Goal: Task Accomplishment & Management: Complete application form

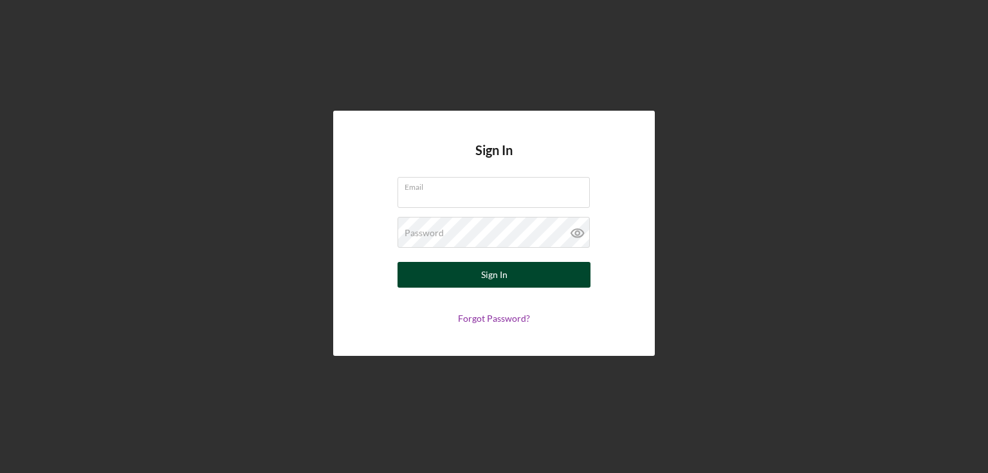
type input "[PERSON_NAME][EMAIL_ADDRESS][DOMAIN_NAME]"
click at [503, 274] on div "Sign In" at bounding box center [494, 275] width 26 height 26
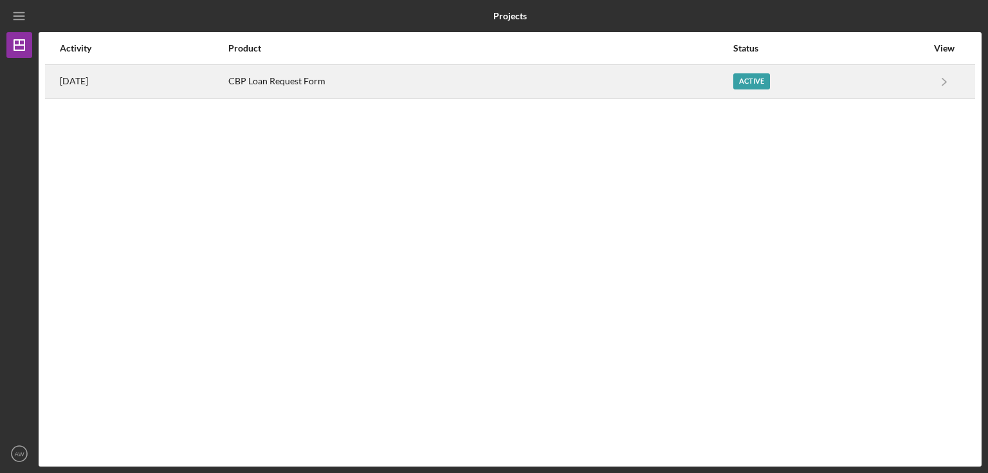
click at [715, 78] on div "CBP Loan Request Form" at bounding box center [480, 82] width 504 height 32
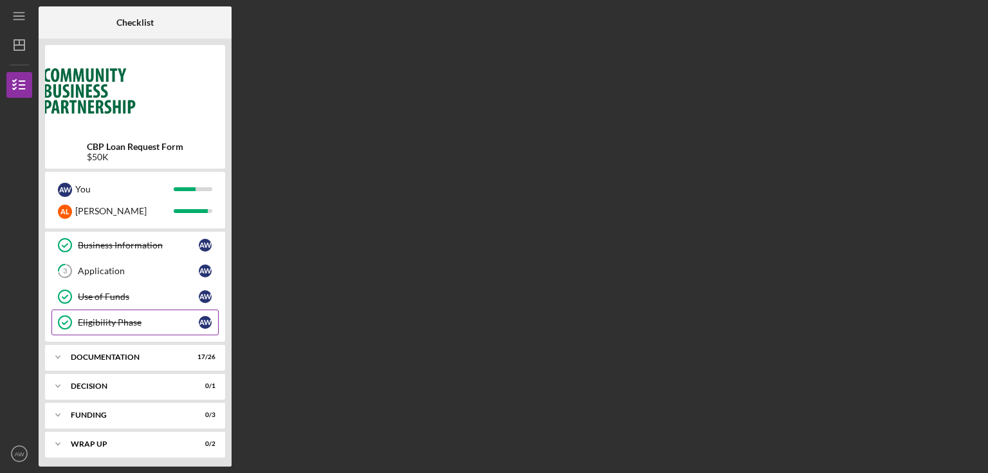
scroll to position [54, 0]
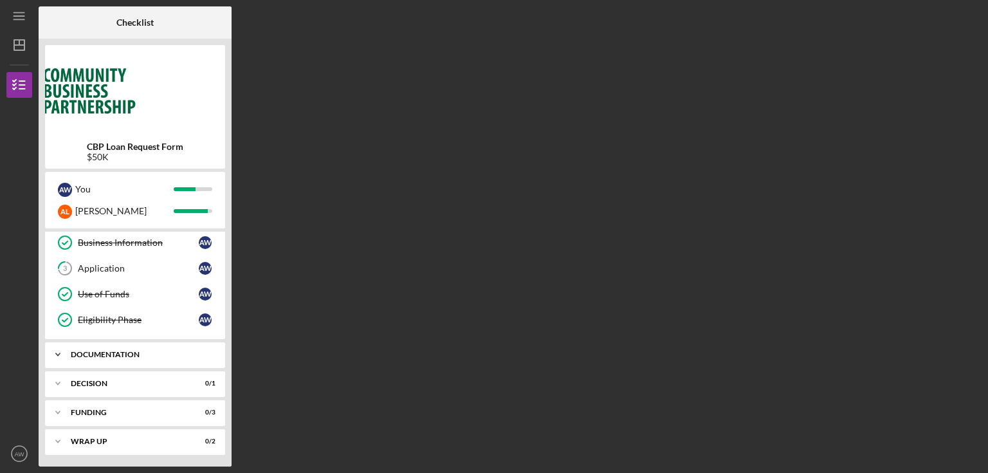
click at [134, 355] on div "Documentation" at bounding box center [140, 355] width 138 height 8
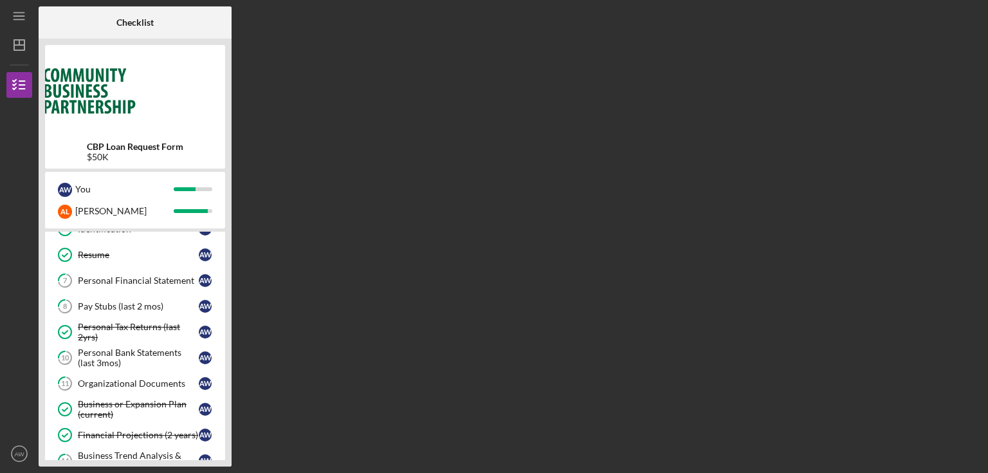
scroll to position [311, 0]
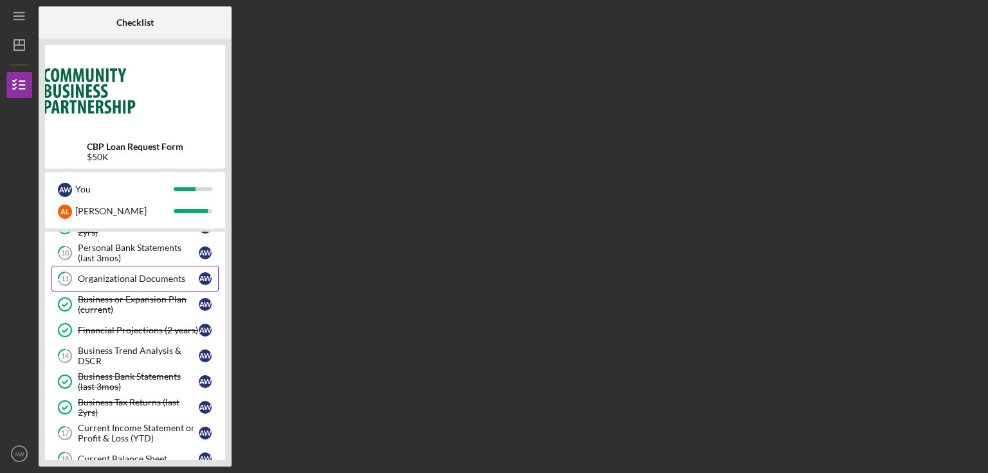
click at [142, 283] on link "11 Organizational Documents A W" at bounding box center [134, 279] width 167 height 26
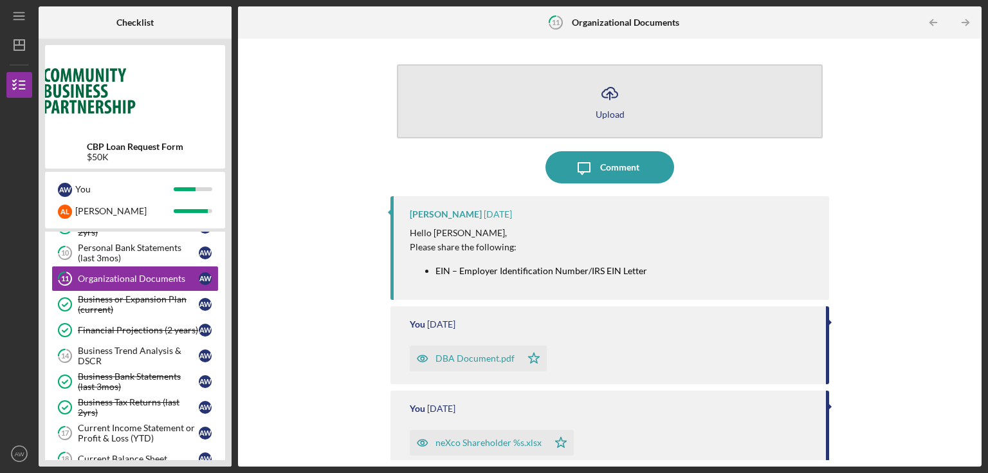
click at [611, 107] on icon "Icon/Upload" at bounding box center [610, 93] width 32 height 32
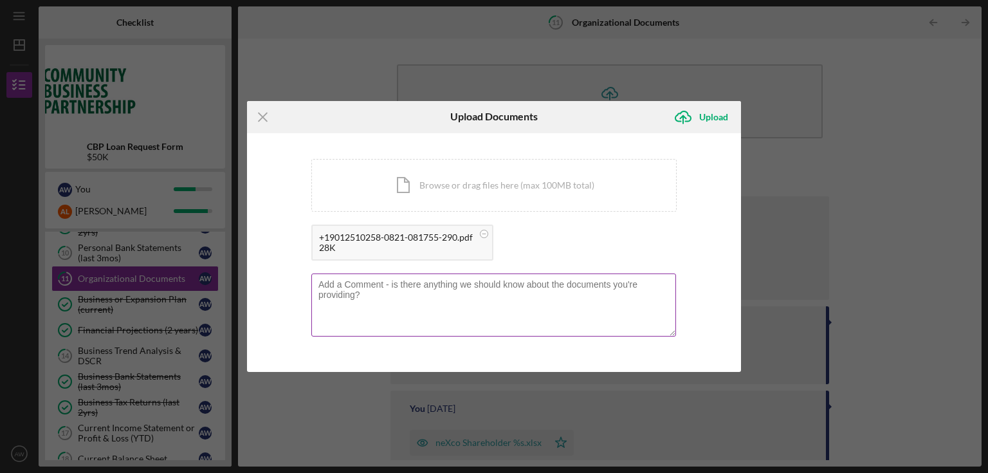
click at [465, 287] on textarea at bounding box center [493, 304] width 365 height 63
type textarea "Form 147C"
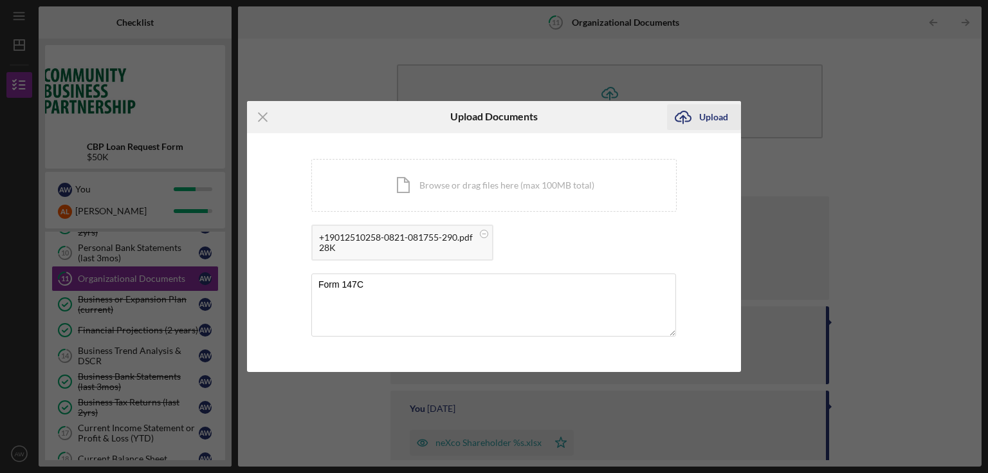
click at [694, 106] on icon "Icon/Upload" at bounding box center [683, 117] width 32 height 32
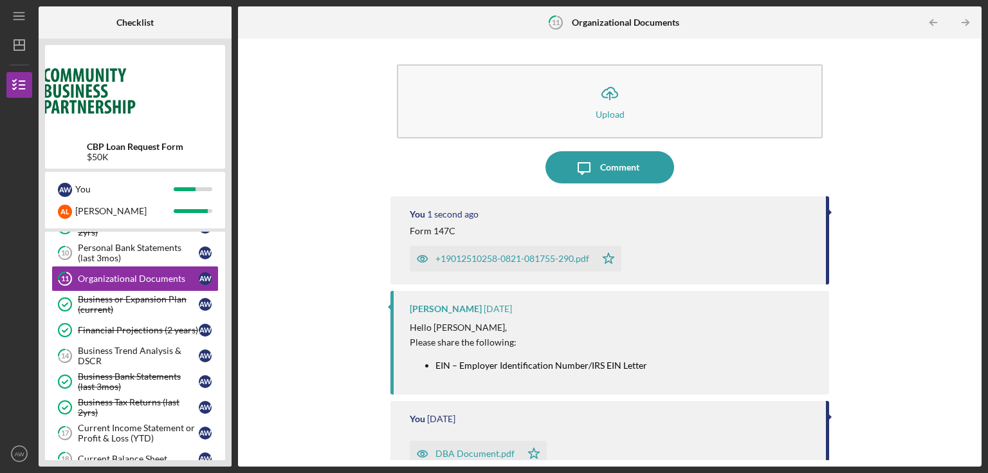
click at [509, 257] on div "+19012510258-0821-081755-290.pdf" at bounding box center [512, 258] width 154 height 10
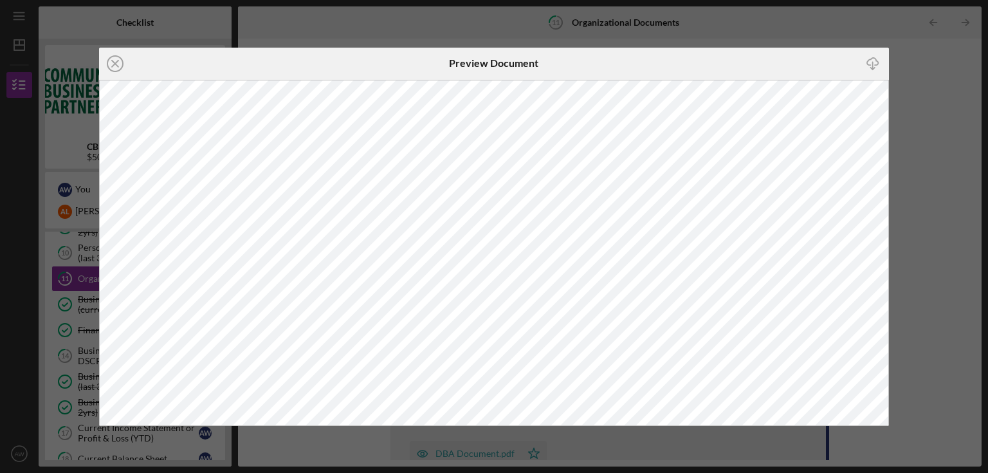
click at [118, 61] on line at bounding box center [115, 63] width 6 height 6
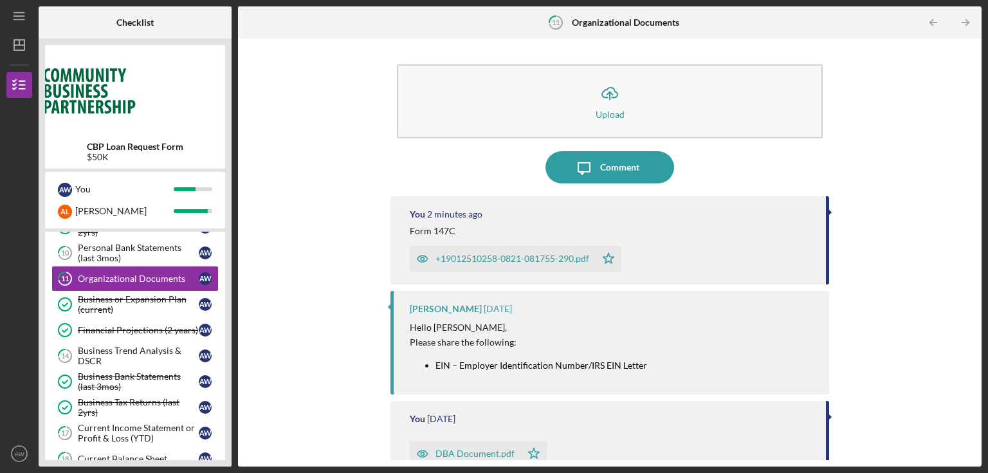
click at [524, 257] on div "+19012510258-0821-081755-290.pdf" at bounding box center [512, 258] width 154 height 10
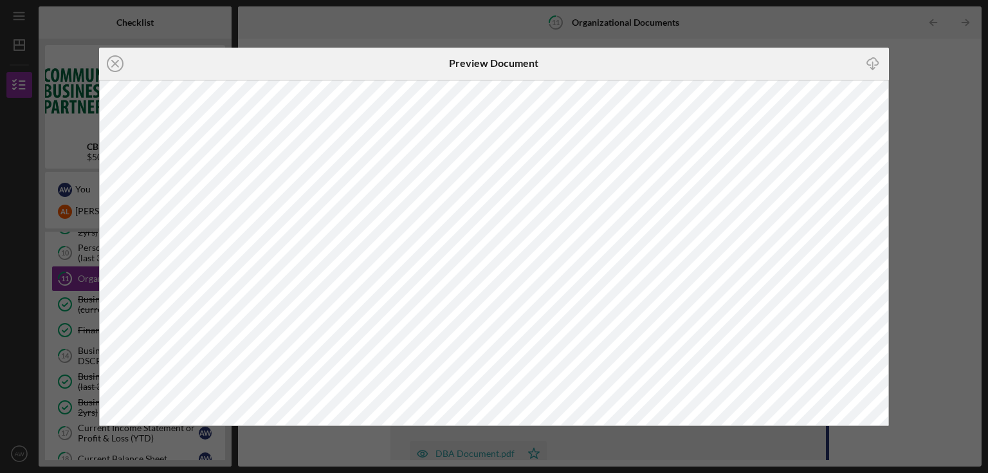
click at [589, 64] on div "Preview Document" at bounding box center [494, 64] width 264 height 32
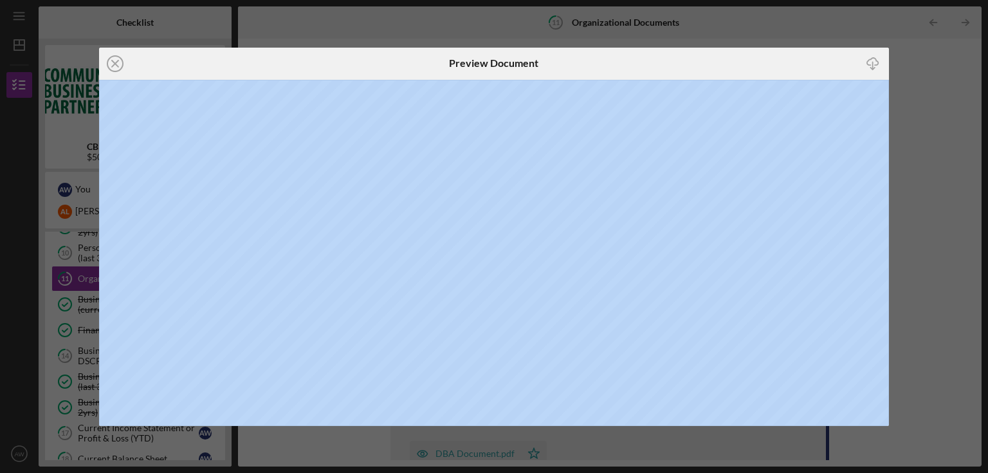
click at [589, 64] on div "Preview Document" at bounding box center [494, 64] width 264 height 32
click at [808, 60] on div "Icon/Download" at bounding box center [758, 64] width 264 height 32
